Goal: Task Accomplishment & Management: Manage account settings

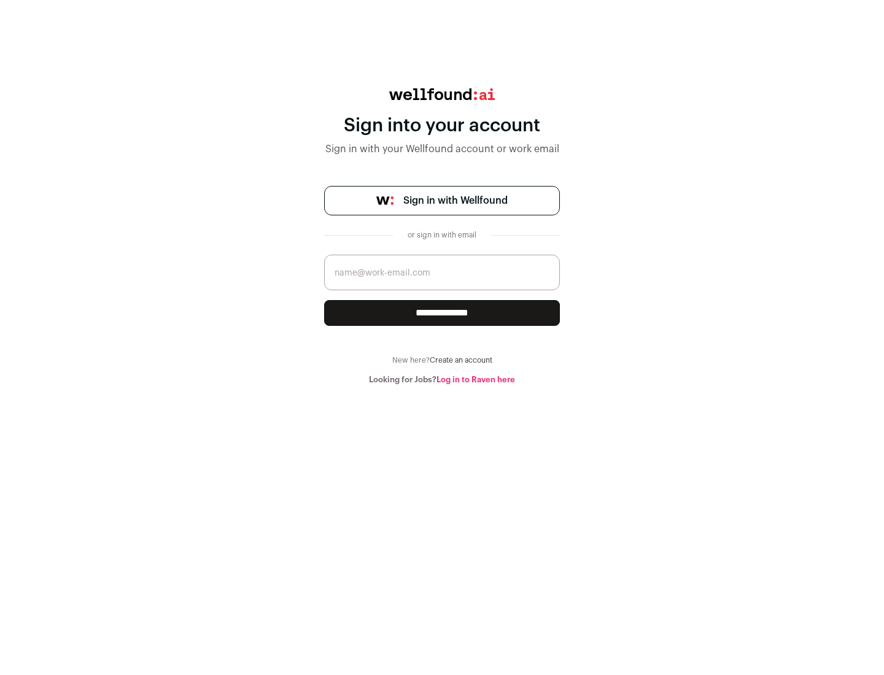
click at [455, 201] on span "Sign in with Wellfound" at bounding box center [455, 200] width 104 height 15
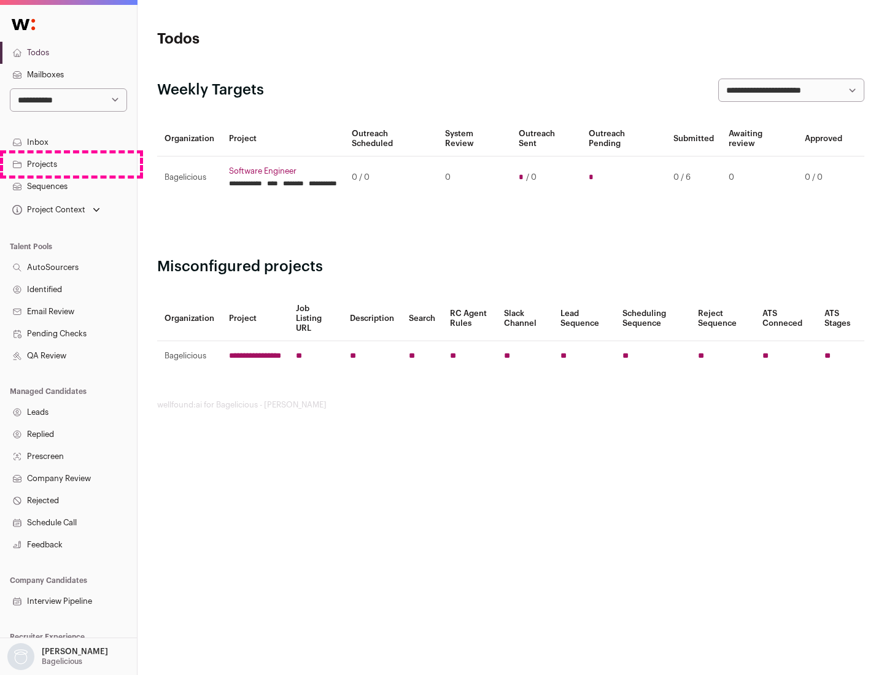
click at [68, 164] on link "Projects" at bounding box center [68, 165] width 137 height 22
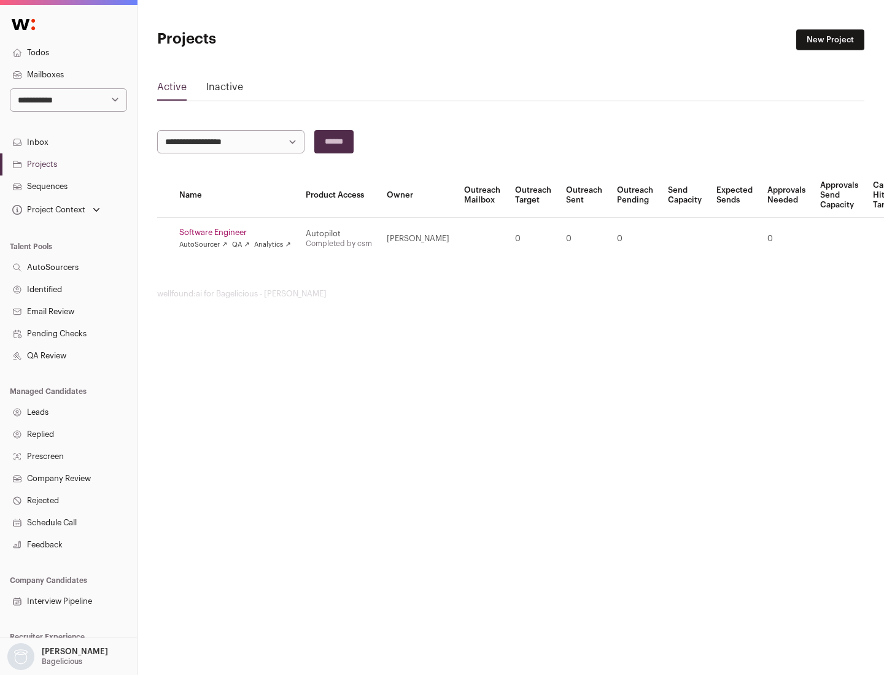
click at [239, 233] on link "Software Engineer" at bounding box center [235, 233] width 112 height 10
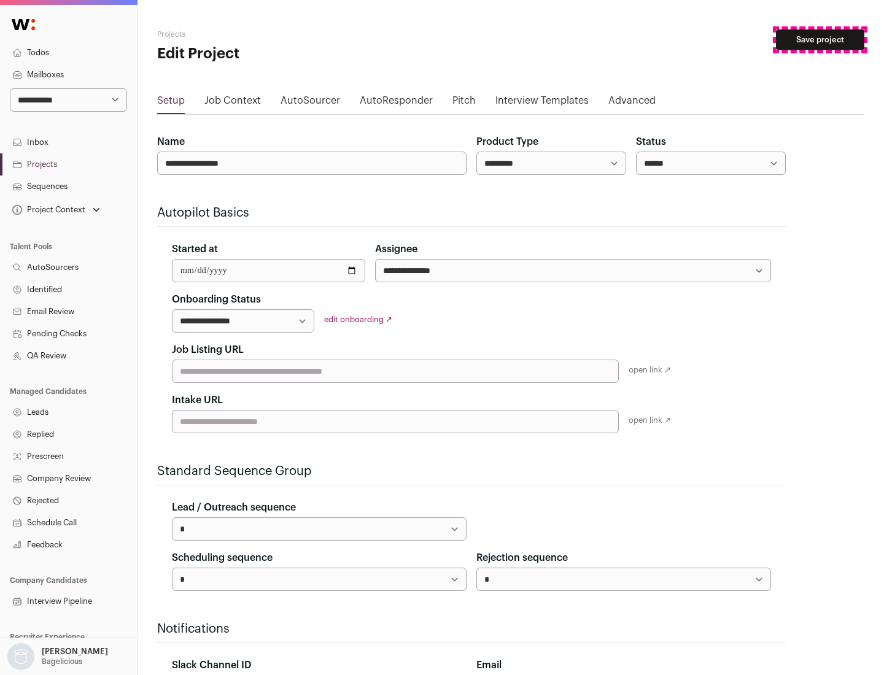
click at [820, 40] on button "Save project" at bounding box center [820, 39] width 88 height 21
